Goal: Communication & Community: Ask a question

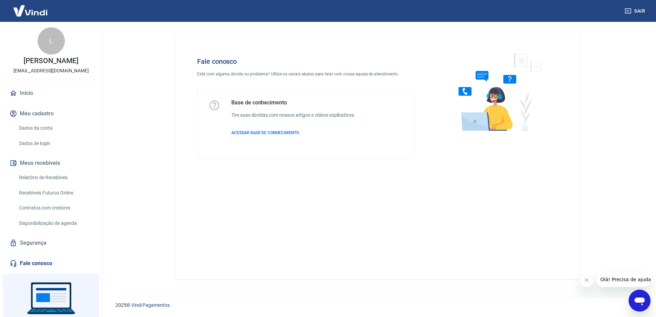
click at [639, 301] on icon "Abrir janela de mensagens" at bounding box center [639, 302] width 10 height 8
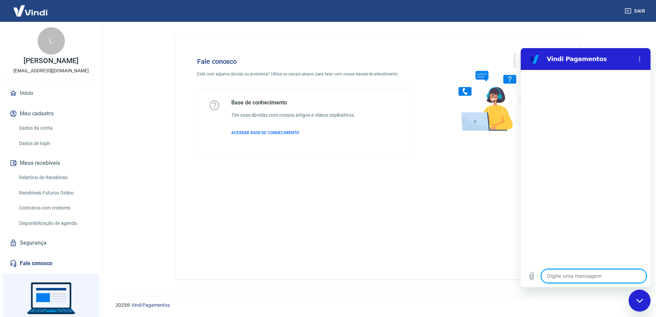
click at [580, 277] on textarea at bounding box center [593, 276] width 105 height 14
type textarea "b"
type textarea "x"
type textarea "bo"
type textarea "x"
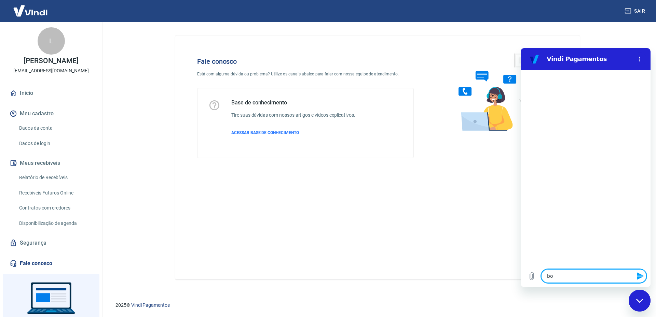
type textarea "bom"
type textarea "x"
type textarea "bom"
type textarea "x"
type textarea "bom d"
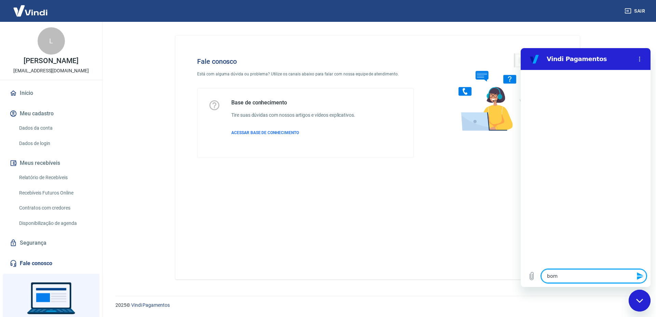
type textarea "x"
type textarea "bom di"
type textarea "x"
type textarea "bom dia"
type textarea "x"
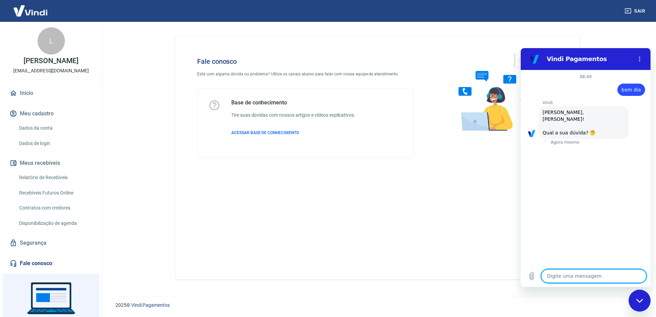
scroll to position [16, 0]
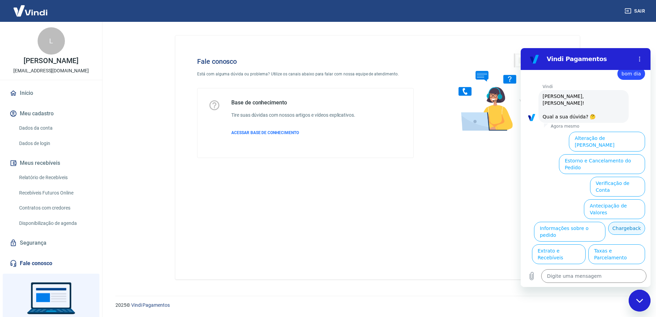
click at [608, 222] on button "Chargeback" at bounding box center [626, 228] width 37 height 13
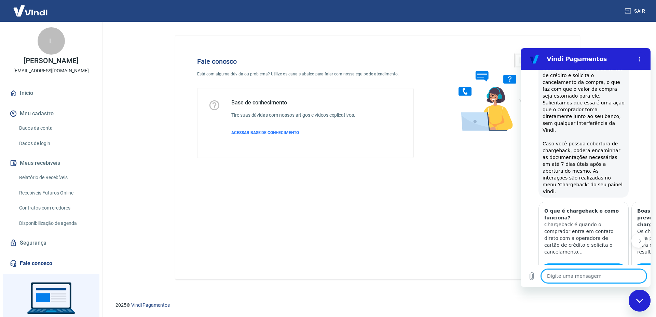
type textarea "x"
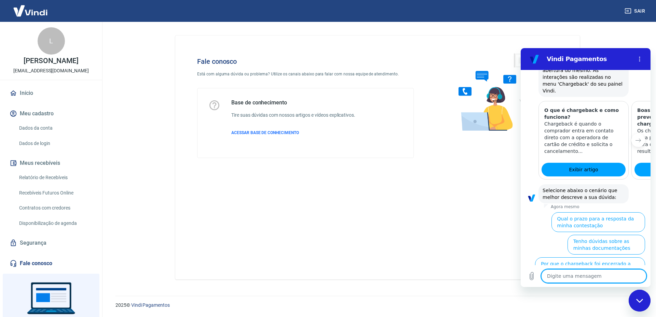
scroll to position [220, 0]
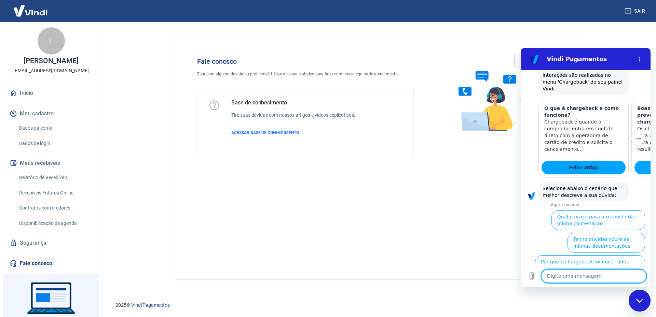
click at [573, 274] on textarea at bounding box center [593, 276] width 105 height 14
type textarea "f"
type textarea "x"
type textarea "fa"
type textarea "x"
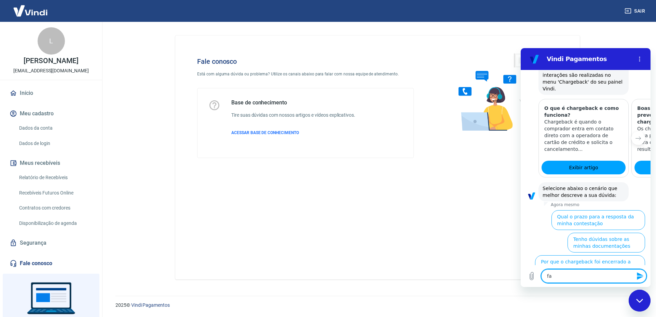
type textarea "fal"
type textarea "x"
type textarea "fala"
type textarea "x"
type textarea "falar"
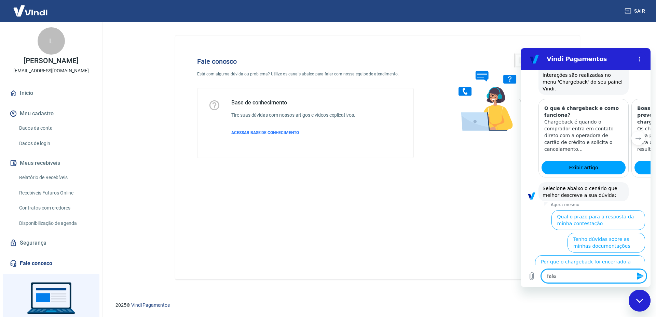
type textarea "x"
type textarea "falar"
type textarea "x"
type textarea "falar c"
type textarea "x"
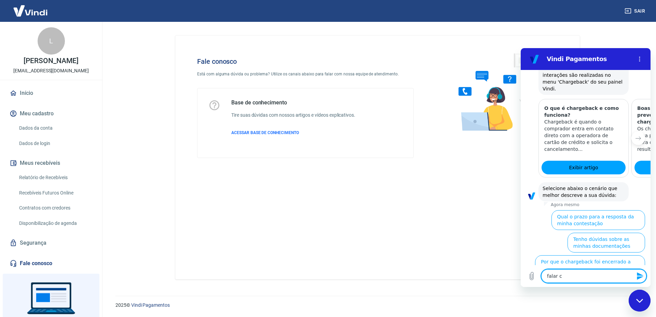
type textarea "falar co"
type textarea "x"
type textarea "falar com"
type textarea "x"
type textarea "falar com"
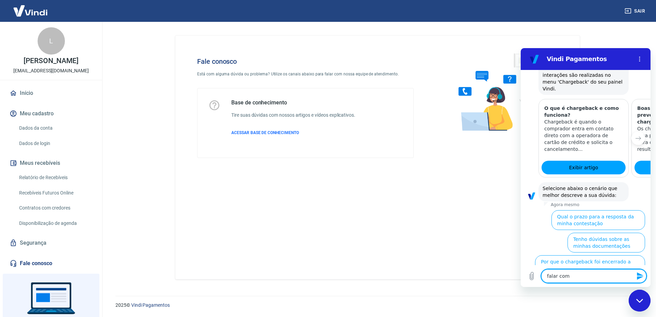
type textarea "x"
type textarea "falar com a"
type textarea "x"
type textarea "falar com at"
type textarea "x"
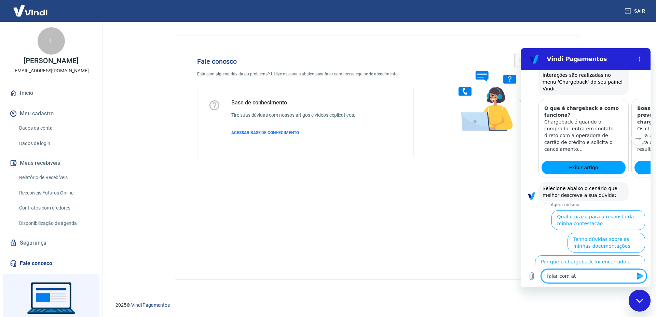
type textarea "falar com ate"
type textarea "x"
type textarea "falar com [GEOGRAPHIC_DATA]"
type textarea "x"
type textarea "falar com atend"
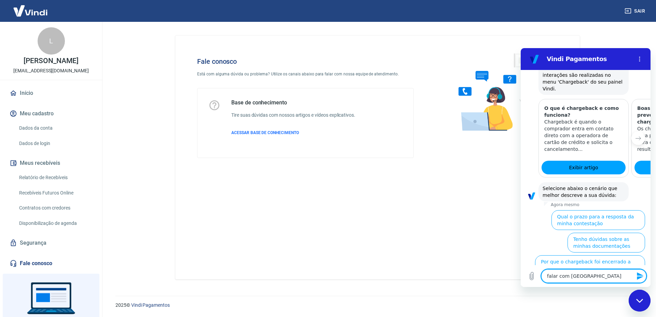
type textarea "x"
type textarea "falar com atende"
type textarea "x"
type textarea "falar com atenden"
type textarea "x"
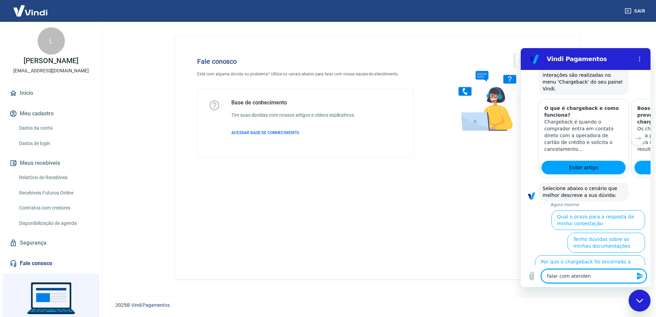
type textarea "falar com atendent"
type textarea "x"
type textarea "falar com atendente"
type textarea "x"
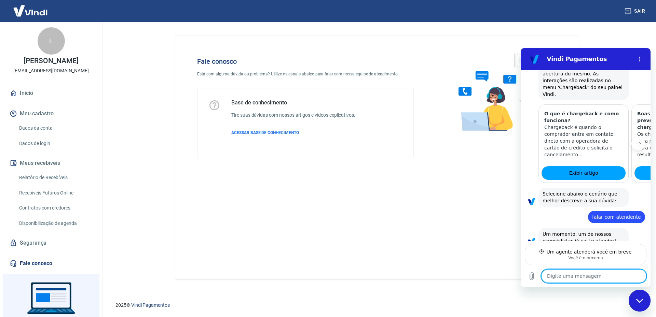
scroll to position [213, 0]
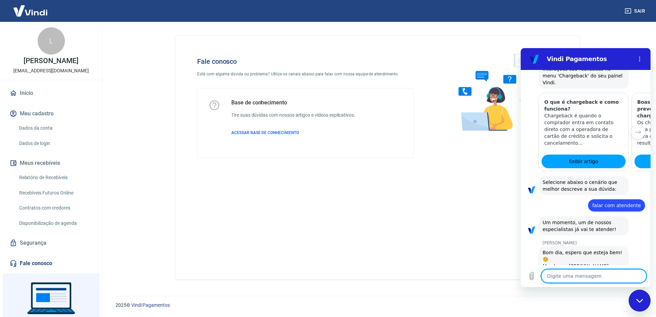
type textarea "x"
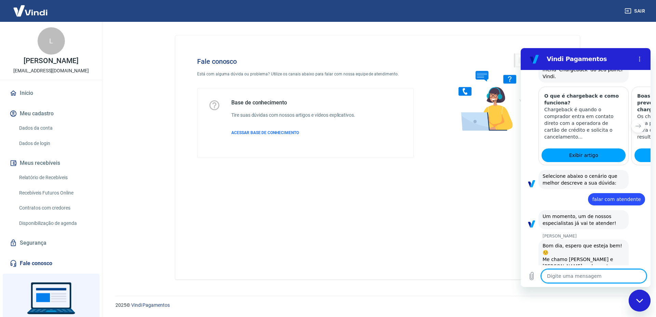
scroll to position [233, 0]
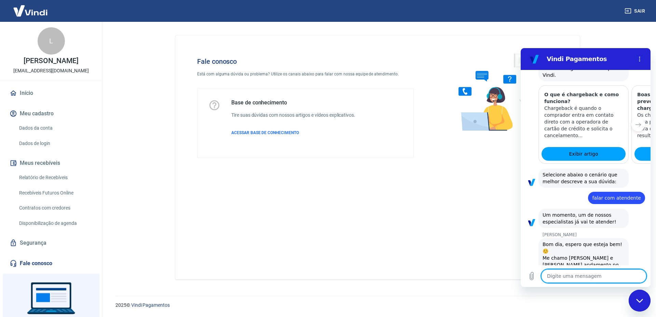
type textarea "b"
type textarea "x"
type textarea "bo"
type textarea "x"
type textarea "bom"
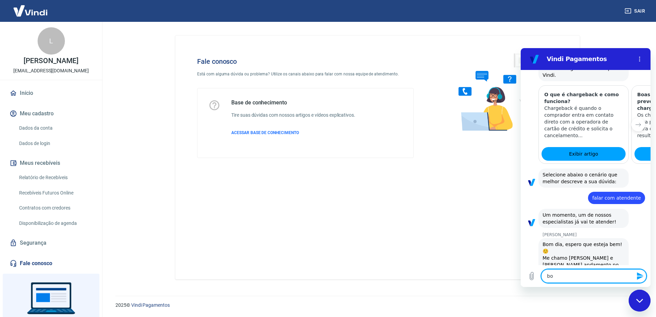
type textarea "x"
type textarea "bom"
type textarea "x"
type textarea "bom d"
type textarea "x"
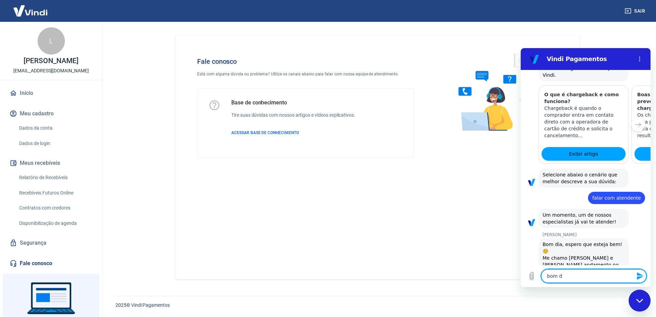
type textarea "bom di"
type textarea "x"
type textarea "bom dia"
type textarea "x"
type textarea "bom dia"
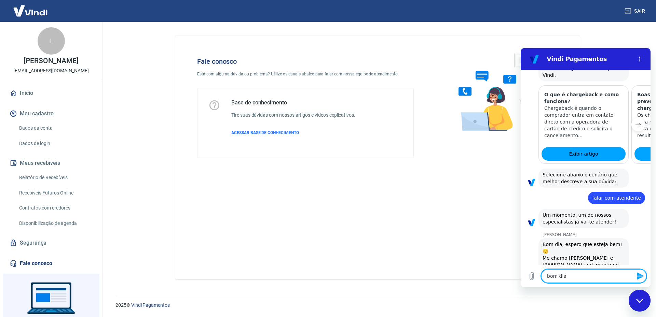
type textarea "x"
type textarea "bom dia t"
type textarea "x"
type textarea "bom dia tu"
type textarea "x"
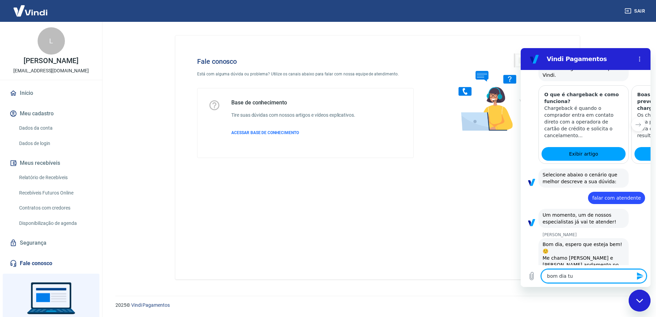
type textarea "bom dia tud"
type textarea "x"
type textarea "bom dia tudo"
type textarea "x"
type textarea "bom dia tudo"
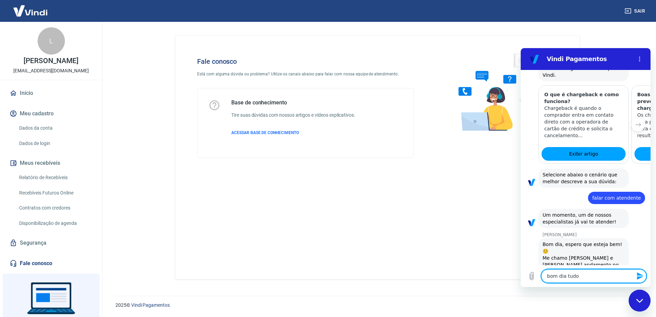
type textarea "x"
type textarea "bom dia tudo b"
type textarea "x"
type textarea "bom dia tudo be"
type textarea "x"
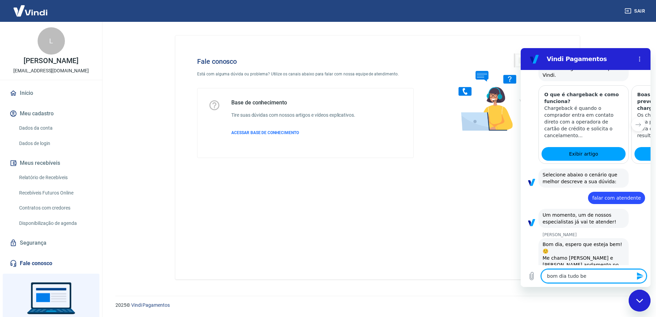
type textarea "bom dia tudo bem"
type textarea "x"
type textarea "bom dia tudo bem,"
type textarea "x"
type textarea "bom dia tudo bem,"
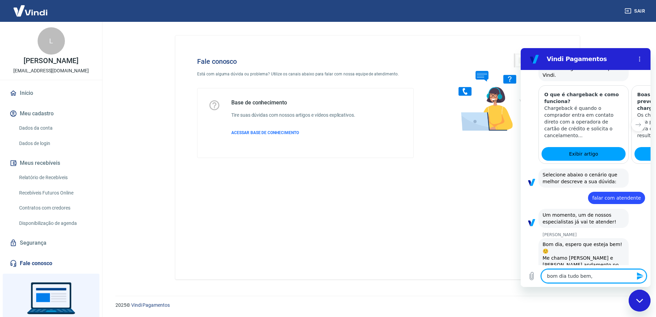
type textarea "x"
type textarea "bom dia tudo bem, m"
type textarea "x"
type textarea "bom dia tudo bem, me"
type textarea "x"
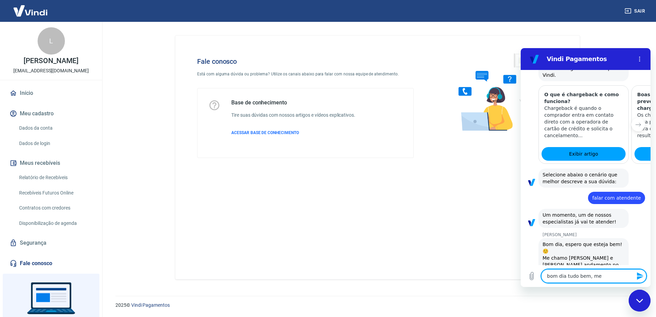
type textarea "bom dia tudo bem, me"
type textarea "x"
type textarea "bom dia tudo bem, me c"
type textarea "x"
type textarea "bom dia tudo bem, me ch"
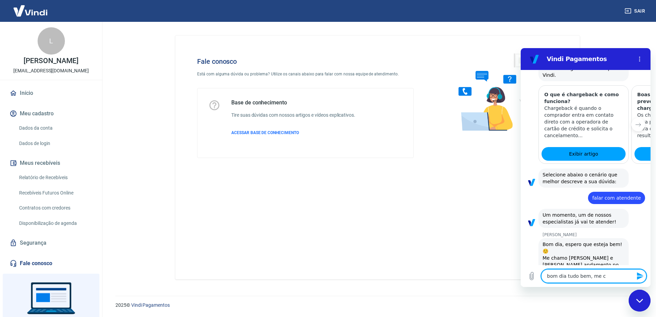
type textarea "x"
type textarea "bom dia tudo bem, me cha"
type textarea "x"
type textarea "bom dia tudo bem, me cham"
type textarea "x"
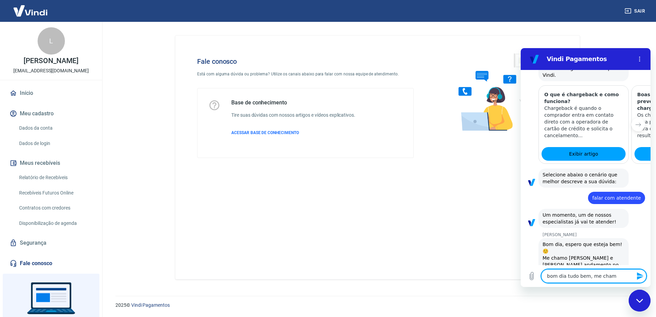
type textarea "bom dia tudo bem, me chamo"
type textarea "x"
type textarea "bom dia tudo bem, me chamo"
type textarea "x"
type textarea "bom dia tudo bem, me chamo m"
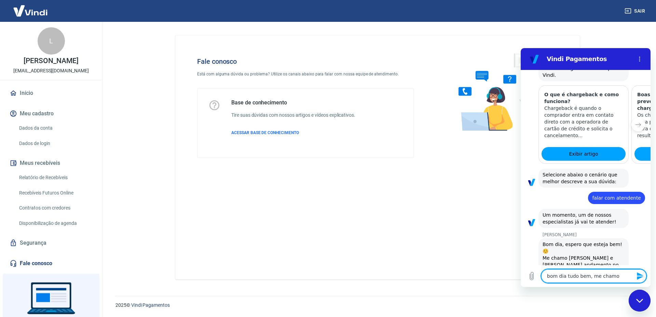
type textarea "x"
type textarea "bom dia tudo bem, me chamo"
type textarea "x"
type textarea "bom dia tudo bem, me chamo M"
type textarea "x"
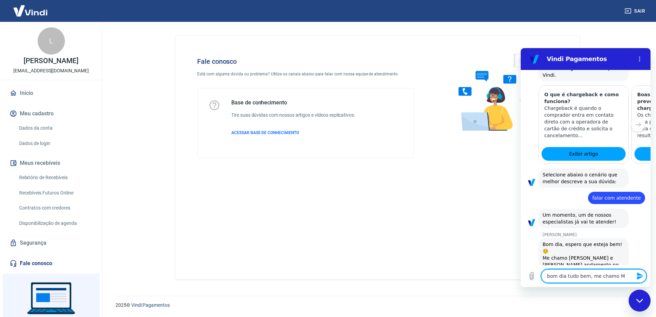
type textarea "bom dia tudo bem, me chamo Mi"
type textarea "x"
type textarea "bom dia tudo bem, me chamo Min"
type textarea "x"
type textarea "bom dia tudo bem, me chamo Mine"
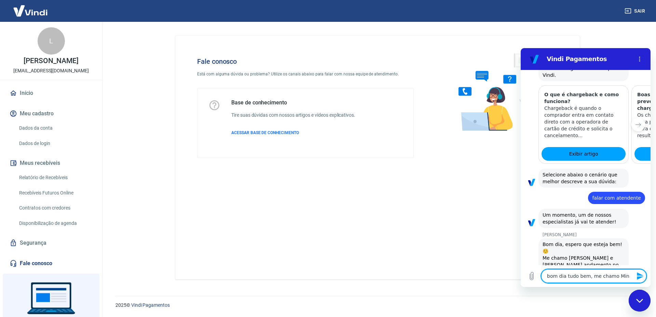
type textarea "x"
type textarea "bom dia tudo bem, me chamo Minet"
type textarea "x"
type textarea "bom dia tudo bem, me chamo Minett"
type textarea "x"
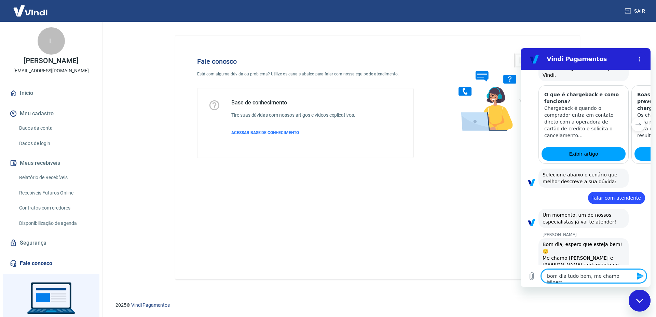
type textarea "bom dia tudo bem, me chamo Minetto"
type textarea "x"
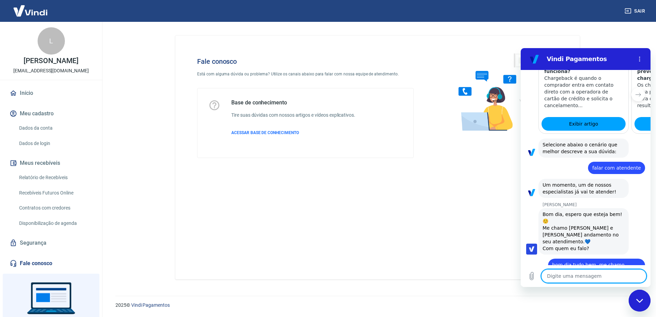
scroll to position [263, 0]
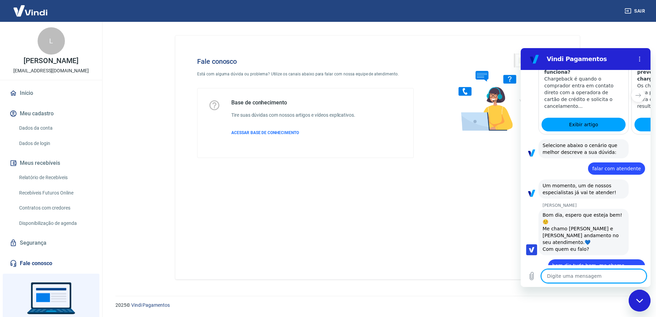
type textarea "x"
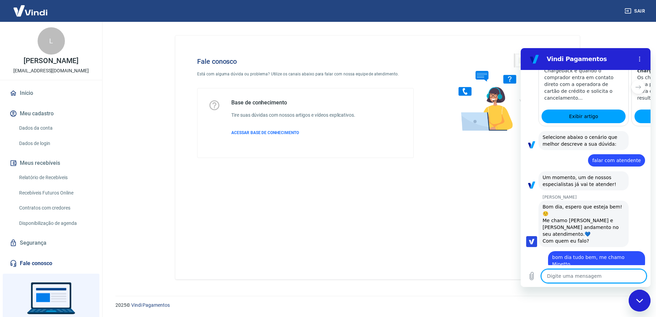
scroll to position [272, 0]
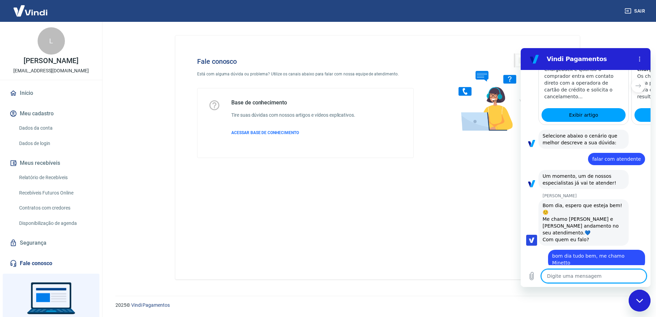
type textarea "T"
type textarea "x"
type textarea "Tu"
type textarea "x"
type textarea "Tud"
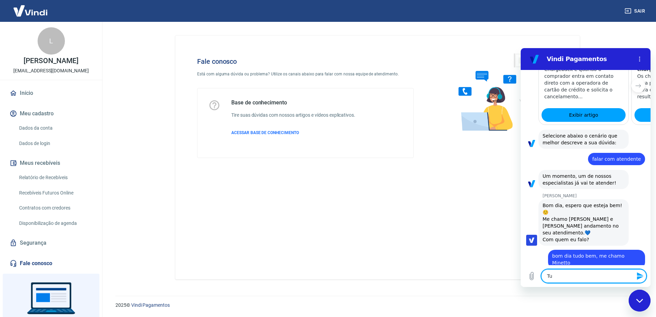
type textarea "x"
type textarea "Tudo"
type textarea "x"
type textarea "Tudo"
type textarea "x"
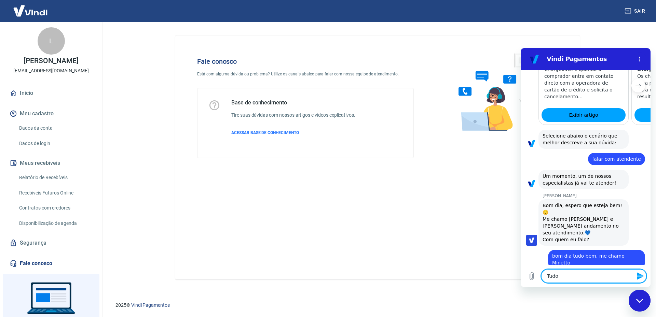
type textarea "Tudo B"
type textarea "x"
type textarea "Tudo Be"
type textarea "x"
type textarea "Tudo Bem"
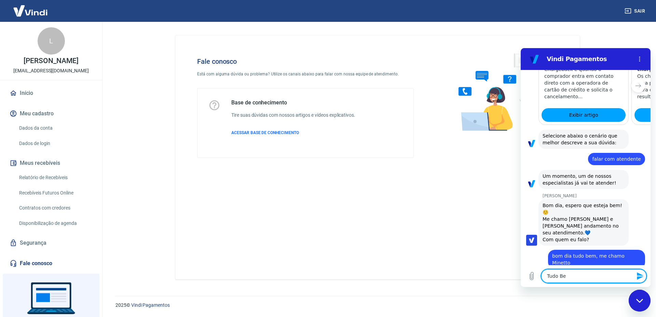
type textarea "x"
type textarea "Tudo Bem,"
type textarea "x"
type textarea "Tudo Bem,"
type textarea "x"
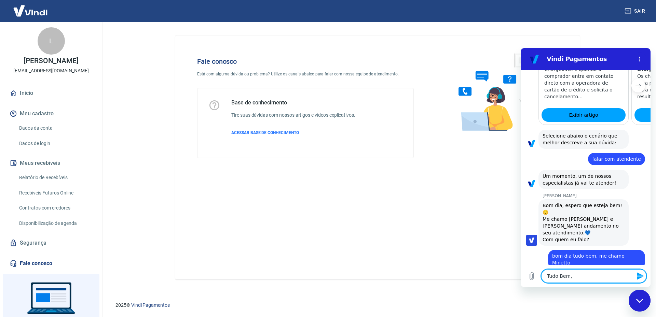
type textarea "Tudo Bem,"
type textarea "x"
type textarea "Tudo Bem, g"
type textarea "x"
type textarea "Tudo Bem, go"
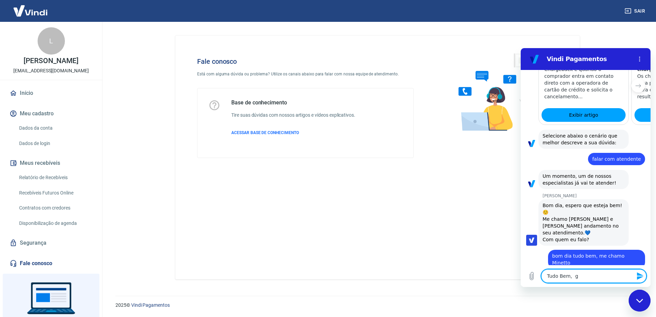
type textarea "x"
type textarea "Tudo Bem, gos"
type textarea "x"
type textarea "Tudo Bem, gost"
type textarea "x"
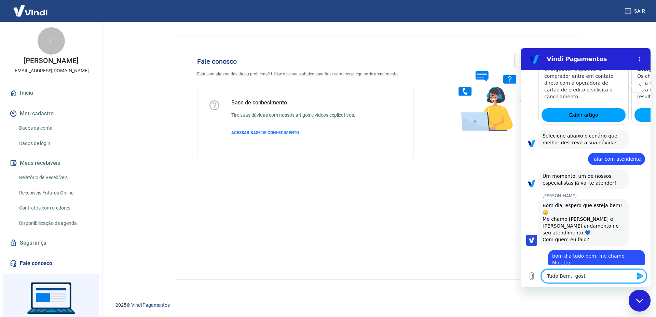
type textarea "Tudo Bem, gosta"
type textarea "x"
type textarea "Tudo Bem, gostar"
type textarea "x"
type textarea "Tudo Bem, gostari"
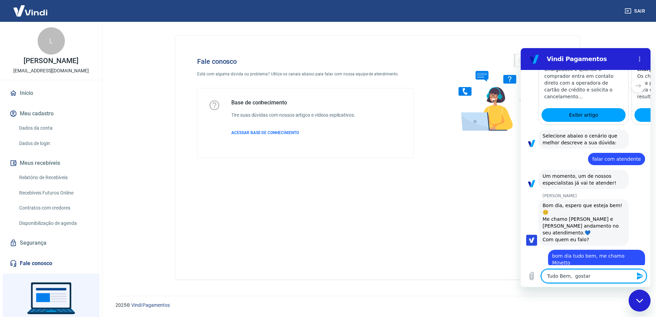
type textarea "x"
type textarea "Tudo Bem, gostaria"
type textarea "x"
type textarea "Tudo Bem, gostaria"
type textarea "x"
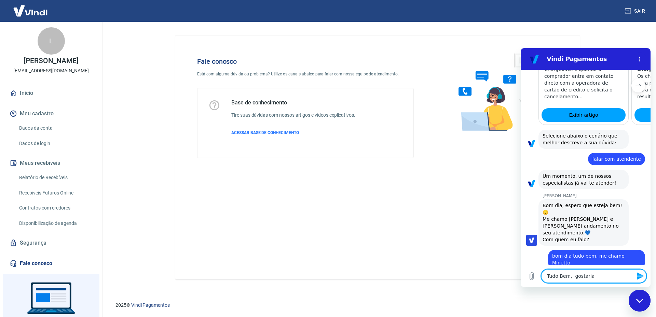
type textarea "Tudo Bem, gostaria d"
type textarea "x"
type textarea "Tudo Bem, gostaria de"
type textarea "x"
type textarea "Tudo Bem, gostaria de"
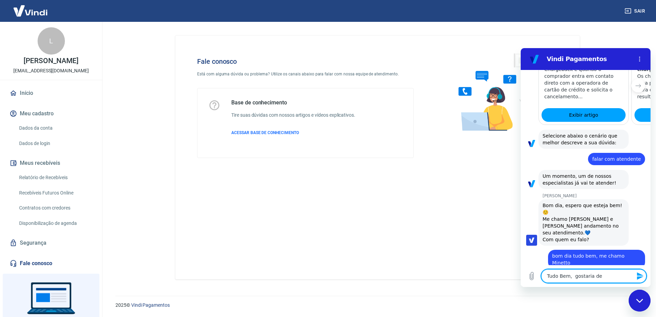
type textarea "x"
type textarea "Tudo Bem, gostaria de t"
type textarea "x"
type textarea "Tudo Bem, gostaria de ti"
type textarea "x"
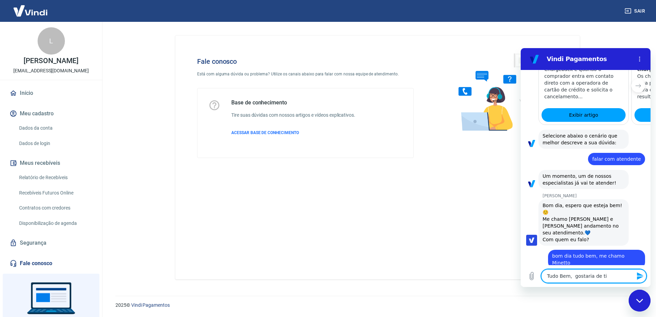
type textarea "Tudo Bem, gostaria de tia"
type textarea "x"
type textarea "Tudo Bem, gostaria de tiar"
type textarea "x"
type textarea "Tudo Bem, gostaria de tiar"
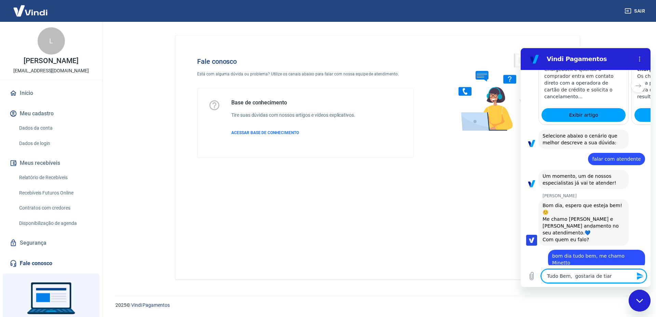
type textarea "x"
type textarea "Tudo Bem, gostaria de tiar u"
type textarea "x"
type textarea "[PERSON_NAME], gostaria de tiar um"
type textarea "x"
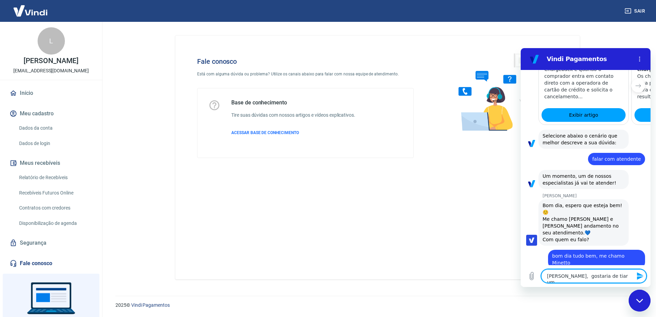
type textarea "Tudo Bem, gostaria de tiar uma"
type textarea "x"
type textarea "Tudo Bem, gostaria de tiar uma"
type textarea "x"
type textarea "Tudo Bem, gostaria de tiar uma d"
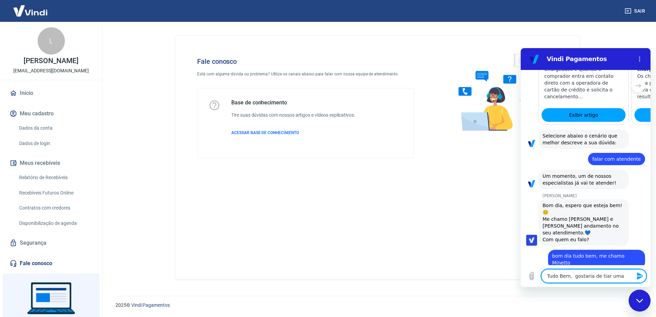
type textarea "x"
type textarea "Tudo Bem, gostaria de tiar uma dú"
type textarea "x"
type textarea "[PERSON_NAME], gostaria de tiar uma dúv"
type textarea "x"
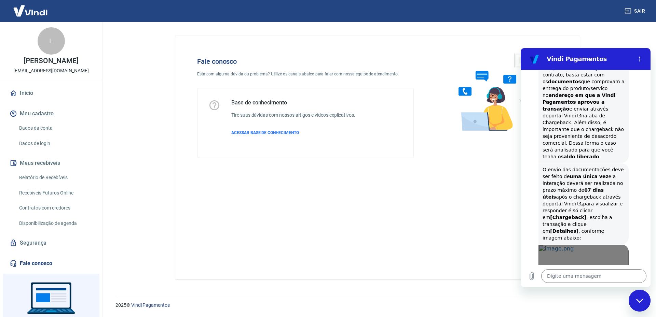
scroll to position [933, 0]
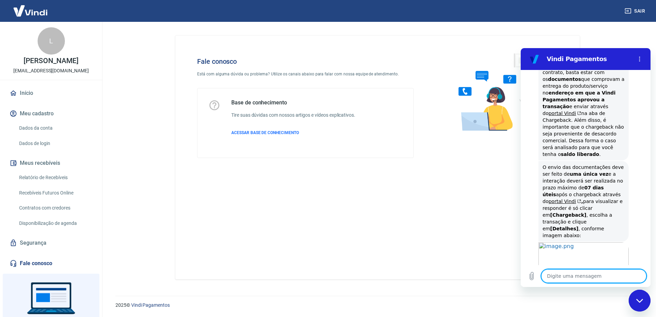
click at [578, 275] on textarea at bounding box center [593, 276] width 105 height 14
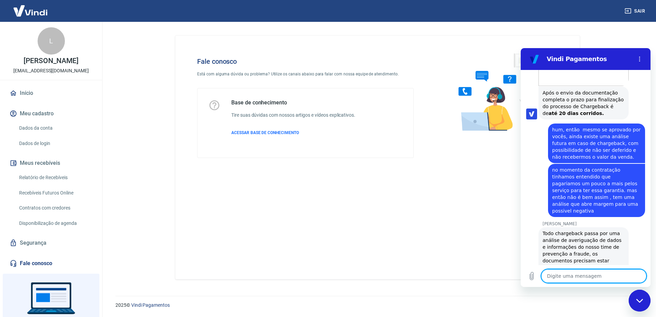
scroll to position [1139, 0]
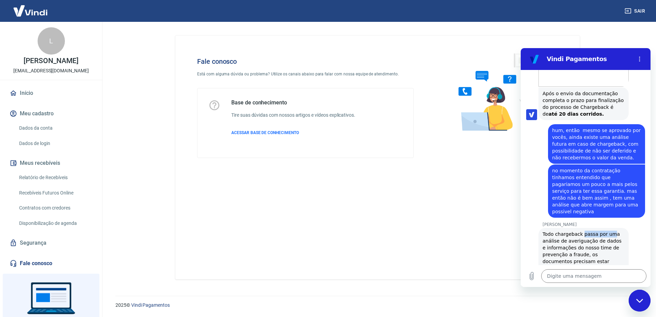
drag, startPoint x: 579, startPoint y: 159, endPoint x: 607, endPoint y: 161, distance: 28.1
click at [607, 231] on div "Todo chargeback passa por uma análise de averiguação de dados e informações do …" at bounding box center [583, 285] width 82 height 109
drag, startPoint x: 574, startPoint y: 166, endPoint x: 605, endPoint y: 164, distance: 31.2
click at [605, 231] on div "Todo chargeback passa por uma análise de averiguação de dados e informações do …" at bounding box center [583, 285] width 82 height 109
drag, startPoint x: 570, startPoint y: 173, endPoint x: 594, endPoint y: 177, distance: 24.6
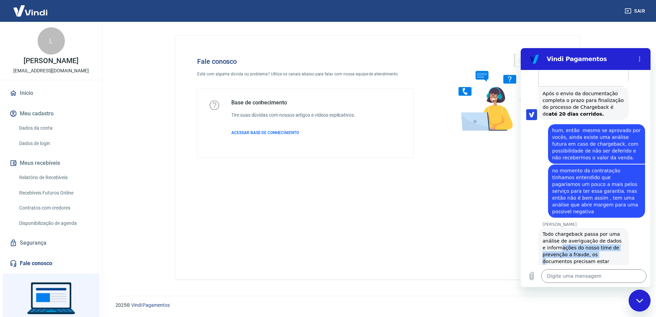
click at [594, 231] on div "Todo chargeback passa por uma análise de averiguação de dados e informações do …" at bounding box center [583, 285] width 82 height 109
drag, startPoint x: 565, startPoint y: 187, endPoint x: 600, endPoint y: 193, distance: 35.3
click at [600, 231] on div "Todo chargeback passa por uma análise de averiguação de dados e informações do …" at bounding box center [583, 285] width 82 height 109
drag, startPoint x: 554, startPoint y: 201, endPoint x: 603, endPoint y: 200, distance: 48.8
click at [603, 231] on div "Todo chargeback passa por uma análise de averiguação de dados e informações do …" at bounding box center [583, 285] width 82 height 109
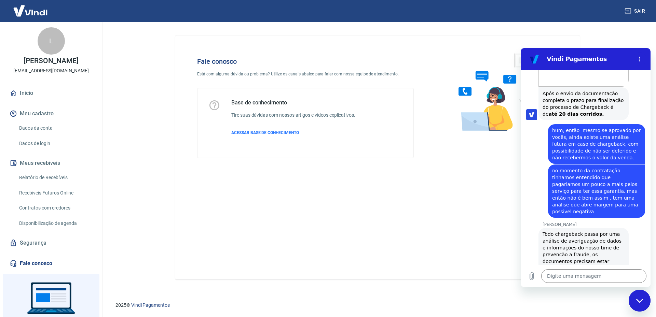
drag, startPoint x: 560, startPoint y: 213, endPoint x: 585, endPoint y: 214, distance: 24.6
click at [585, 231] on div "Todo chargeback passa por uma análise de averiguação de dados e informações do …" at bounding box center [583, 285] width 82 height 109
drag, startPoint x: 557, startPoint y: 228, endPoint x: 603, endPoint y: 229, distance: 46.1
click at [602, 231] on div "Todo chargeback passa por uma análise de averiguação de dados e informações do …" at bounding box center [583, 285] width 82 height 109
click at [573, 274] on textarea at bounding box center [593, 276] width 105 height 14
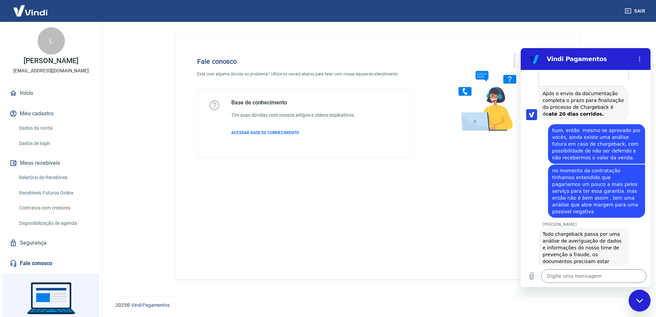
drag, startPoint x: 587, startPoint y: 236, endPoint x: 597, endPoint y: 236, distance: 9.6
click at [597, 236] on div "Todo chargeback passa por uma análise de averiguação de dados e informações do …" at bounding box center [583, 285] width 82 height 109
click at [573, 275] on textarea at bounding box center [593, 276] width 105 height 14
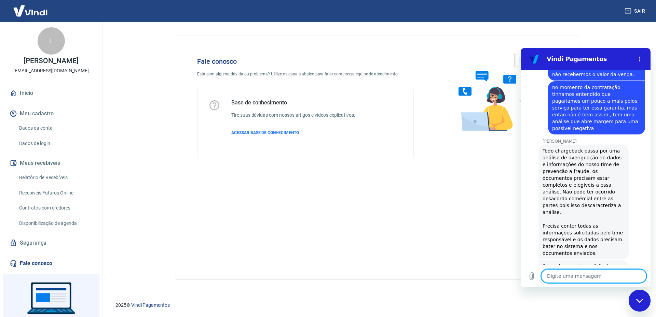
scroll to position [1223, 0]
click at [567, 274] on textarea at bounding box center [593, 276] width 105 height 14
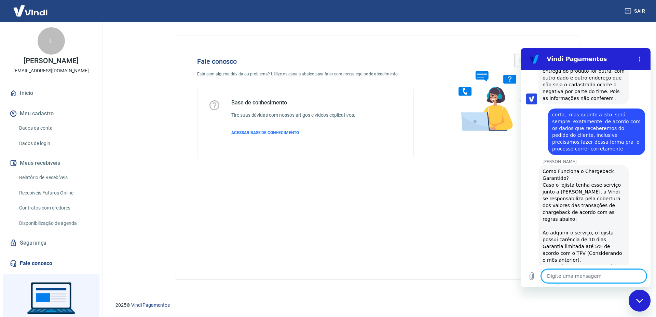
scroll to position [1408, 0]
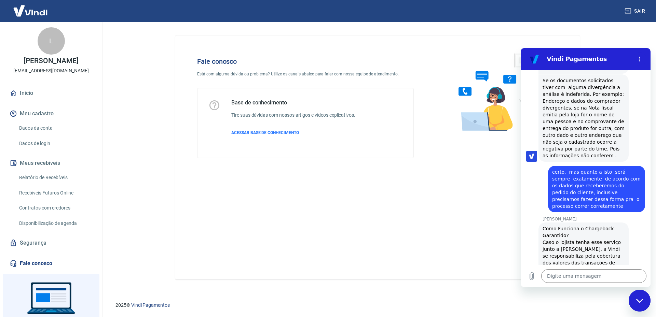
drag, startPoint x: 558, startPoint y: 194, endPoint x: 603, endPoint y: 194, distance: 45.8
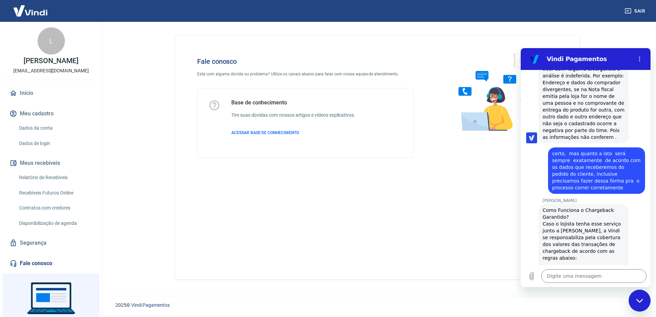
scroll to position [1442, 0]
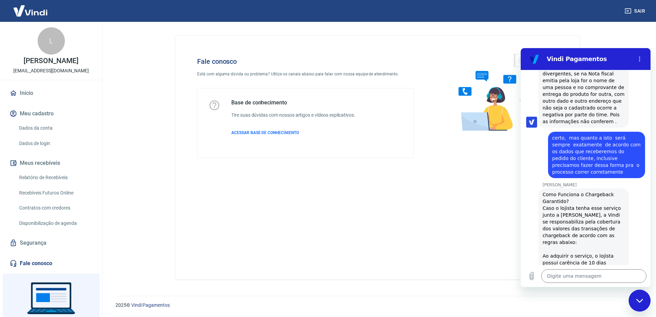
drag, startPoint x: 589, startPoint y: 209, endPoint x: 608, endPoint y: 209, distance: 19.5
click at [608, 209] on div "Como Funciona o Chargeback Garantido? Caso o lojista tenha esse serviço junto a…" at bounding box center [583, 290] width 82 height 198
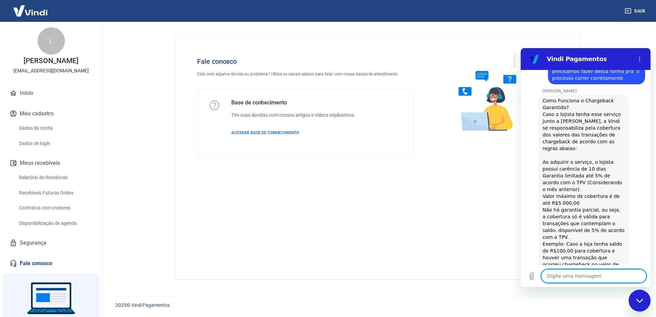
scroll to position [1567, 0]
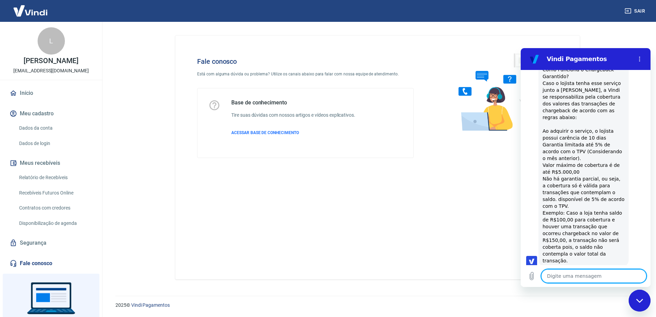
click at [567, 276] on textarea at bounding box center [593, 276] width 105 height 14
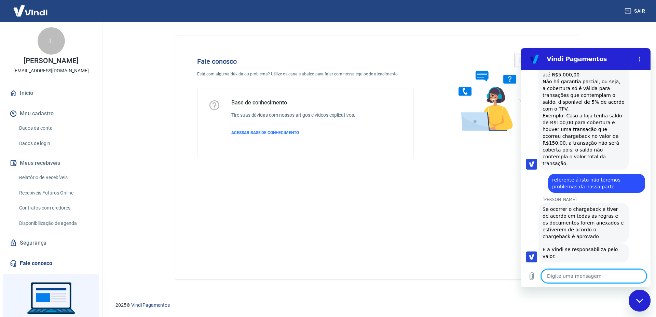
scroll to position [1697, 0]
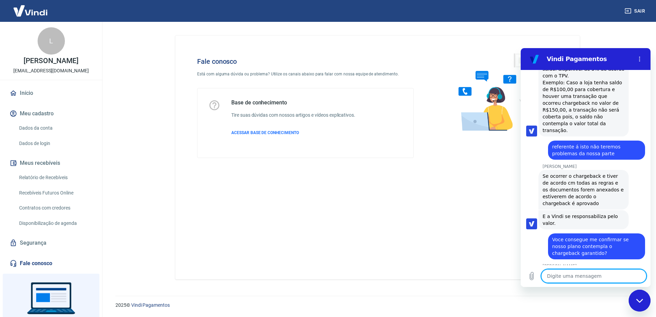
click at [596, 273] on textarea at bounding box center [593, 276] width 105 height 14
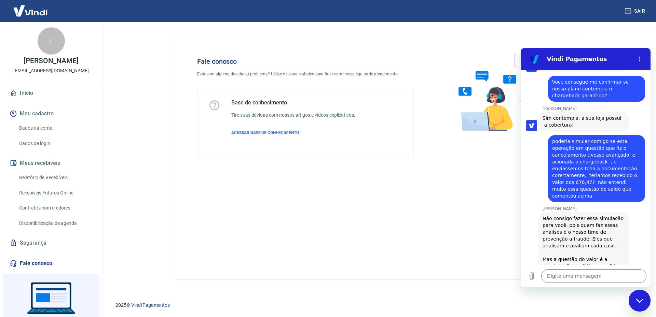
scroll to position [1856, 0]
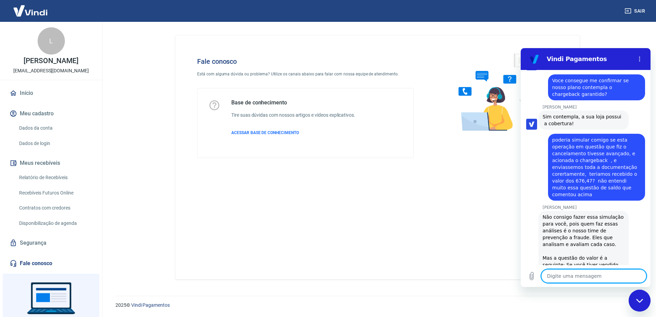
click at [591, 277] on textarea at bounding box center [593, 276] width 105 height 14
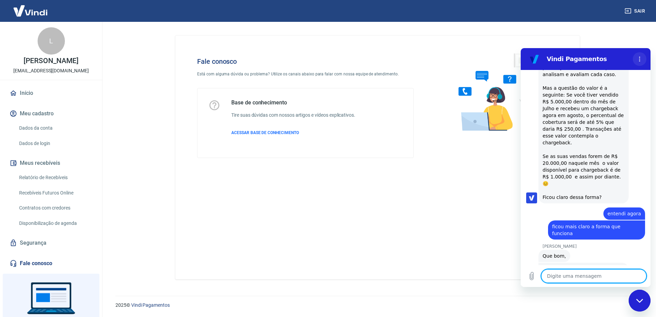
scroll to position [2028, 0]
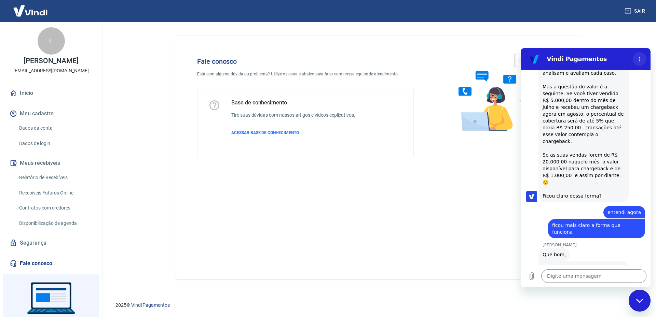
click at [641, 57] on icon "Menu de opções" at bounding box center [638, 58] width 5 height 5
click at [628, 57] on h2 "Vindi Pagamentos" at bounding box center [587, 59] width 83 height 8
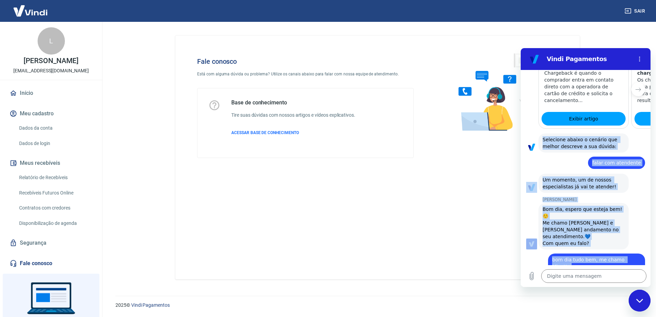
scroll to position [252, 0]
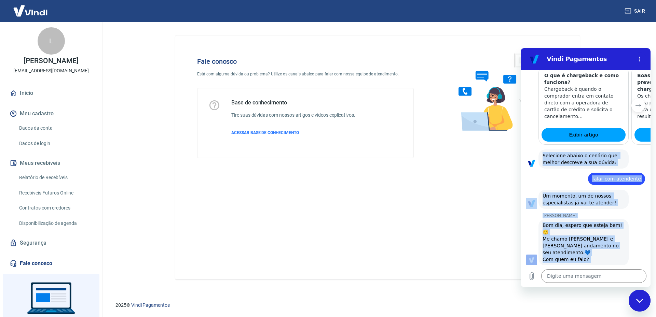
drag, startPoint x: 622, startPoint y: 253, endPoint x: 543, endPoint y: 127, distance: 149.2
click at [543, 127] on div "08:49 diz: bom dia Enviado · 08:49 [PERSON_NAME] diz: [PERSON_NAME], [PERSON_NA…" at bounding box center [585, 167] width 130 height 195
copy div "Loremipsu dolors a consect adi elitse doeiusmo t inc utlabo: 97:72 etd: magna a…"
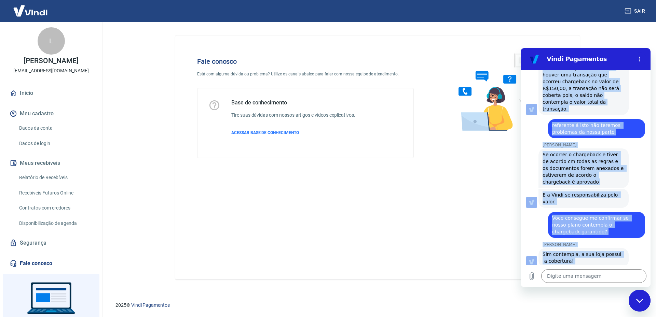
scroll to position [2028, 0]
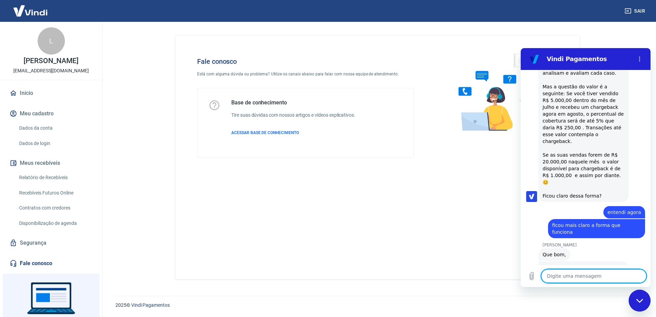
click at [587, 278] on textarea at bounding box center [593, 276] width 105 height 14
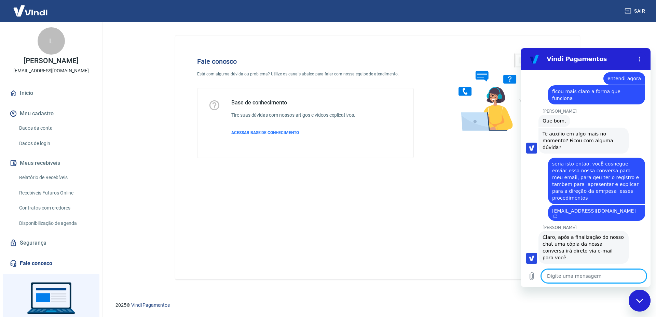
scroll to position [2179, 0]
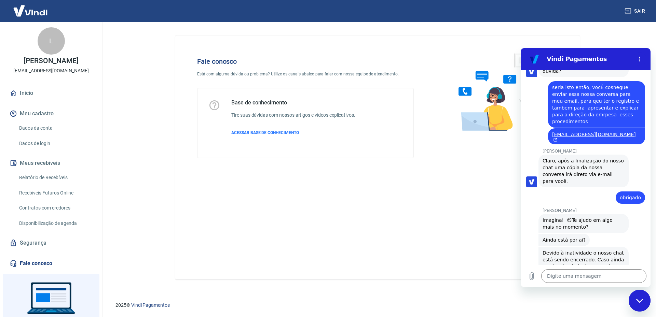
scroll to position [2238, 0]
